Goal: Task Accomplishment & Management: Use online tool/utility

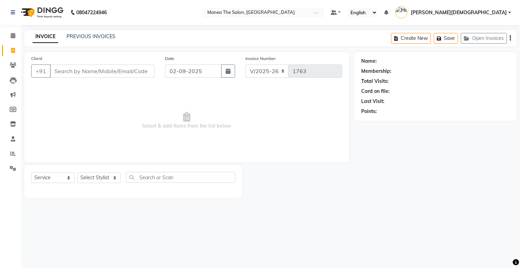
select select "5481"
select select "service"
click at [76, 35] on link "PREVIOUS INVOICES" at bounding box center [91, 36] width 49 height 6
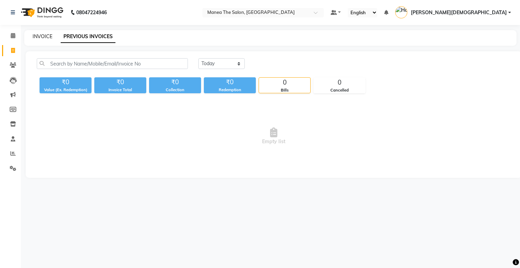
click at [34, 38] on link "INVOICE" at bounding box center [43, 36] width 20 height 6
select select "service"
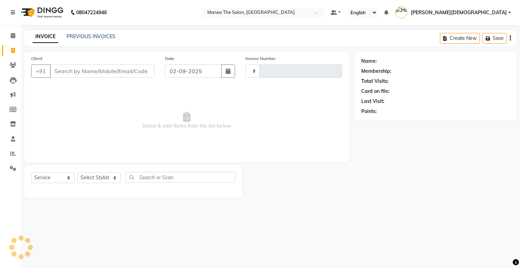
type input "1763"
select select "5481"
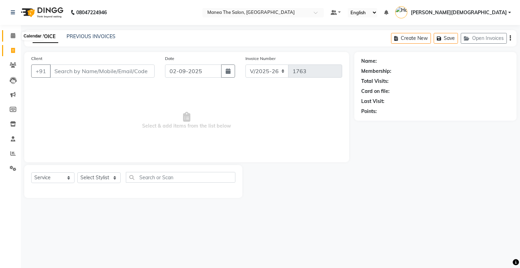
click at [14, 35] on icon at bounding box center [13, 35] width 5 height 5
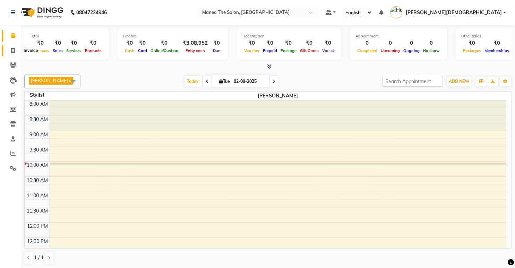
click at [12, 50] on icon at bounding box center [13, 50] width 4 height 5
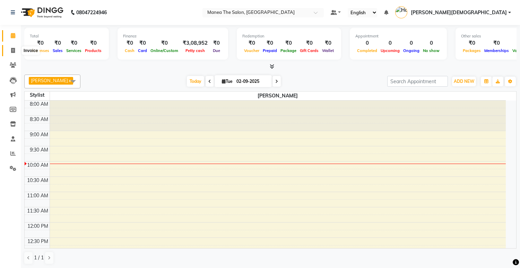
select select "5481"
select select "service"
